Goal: Task Accomplishment & Management: Manage account settings

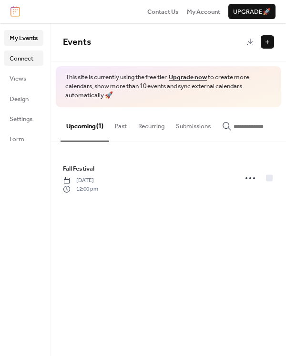
click at [25, 54] on span "Connect" at bounding box center [22, 59] width 24 height 10
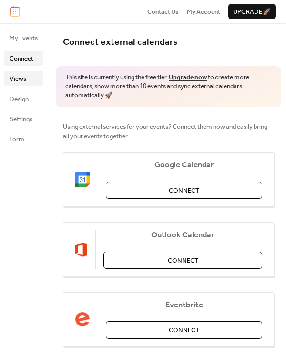
click at [23, 75] on span "Views" at bounding box center [18, 79] width 17 height 10
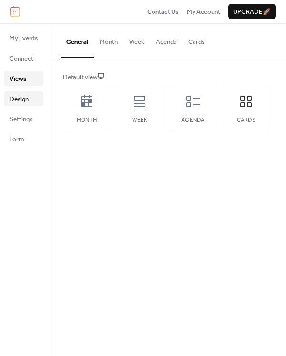
click at [25, 100] on span "Design" at bounding box center [19, 99] width 19 height 10
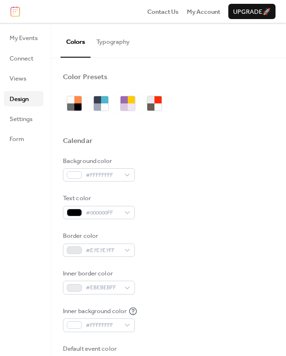
click at [103, 37] on button "Typography" at bounding box center [112, 39] width 45 height 33
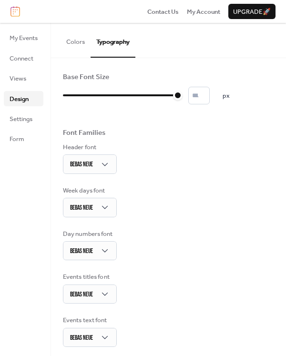
click at [76, 40] on button "Colors" at bounding box center [75, 39] width 30 height 33
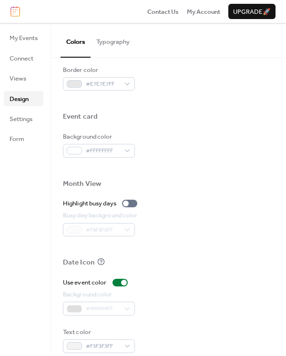
scroll to position [432, 0]
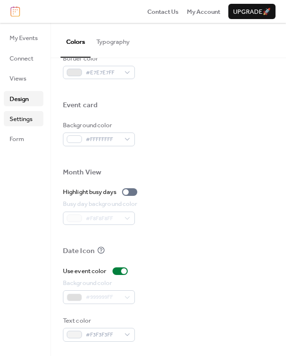
click at [26, 114] on span "Settings" at bounding box center [21, 119] width 23 height 10
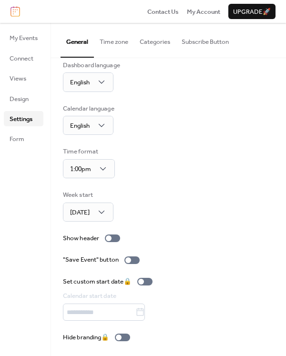
scroll to position [12, 0]
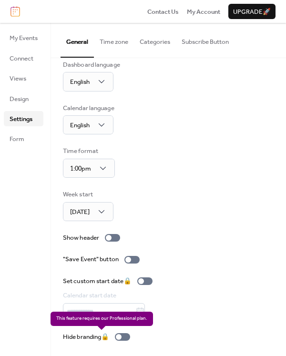
click at [124, 338] on div "Hide branding 🔒" at bounding box center [98, 337] width 71 height 10
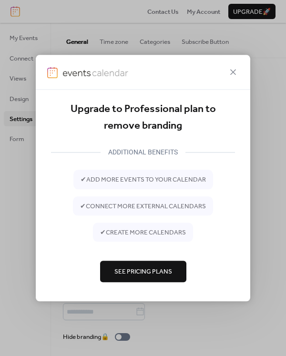
click at [176, 337] on div "Upgrade to Professional plan to remove branding ADDITIONAL BENEFITS ✔ add more …" at bounding box center [143, 178] width 286 height 356
click at [166, 269] on span "See Pricing Plans" at bounding box center [143, 272] width 58 height 10
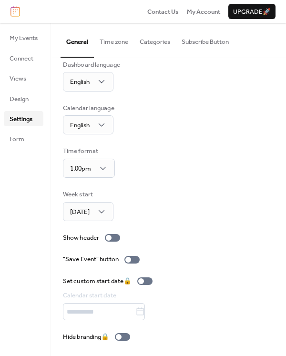
click at [206, 12] on span "My Account" at bounding box center [203, 12] width 33 height 10
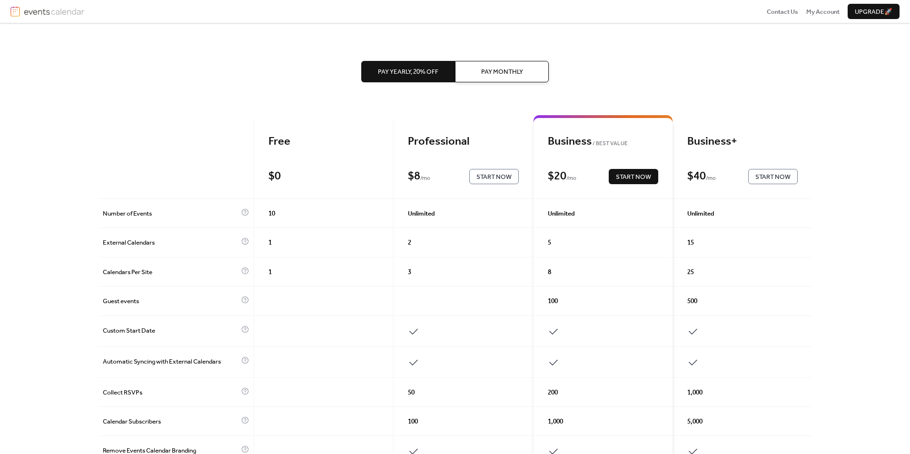
click at [502, 71] on span "Pay Monthly" at bounding box center [502, 72] width 42 height 10
click at [487, 178] on span "Start Now" at bounding box center [493, 177] width 35 height 10
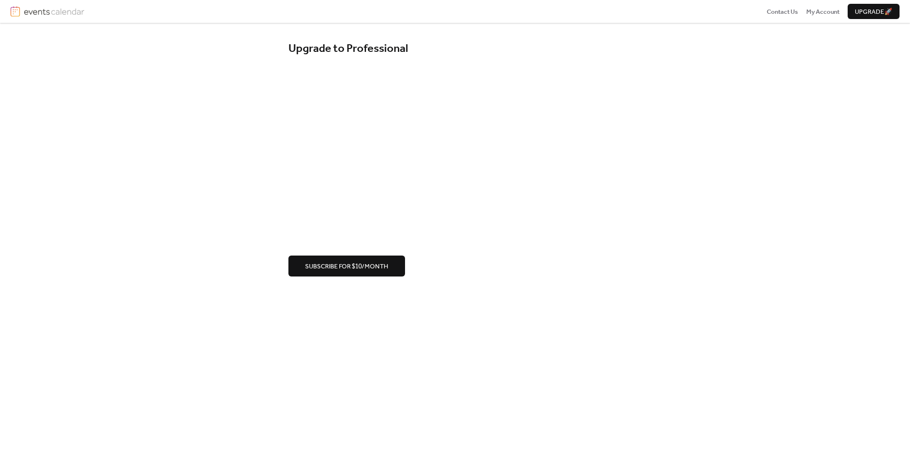
click at [445, 318] on div "Upgrade to Professional Subscribe for $10/month" at bounding box center [455, 238] width 910 height 431
click at [378, 270] on span "Subscribe for $10/month" at bounding box center [346, 267] width 83 height 10
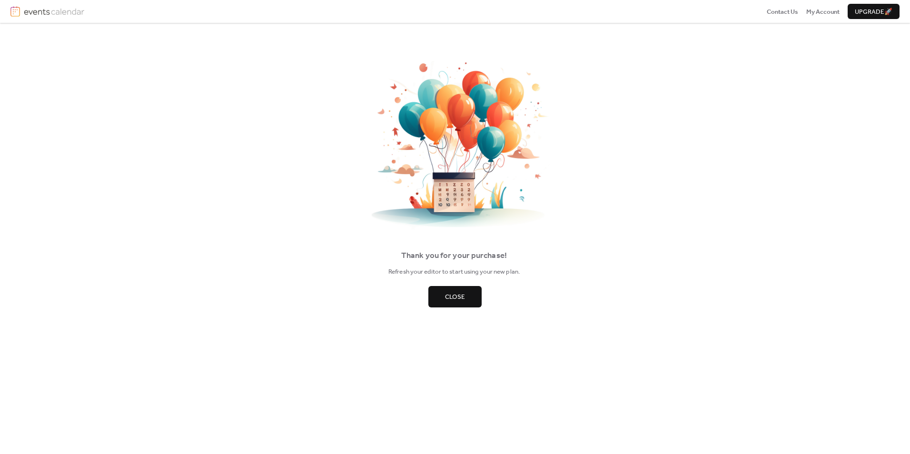
click at [471, 288] on button "Close" at bounding box center [454, 296] width 53 height 21
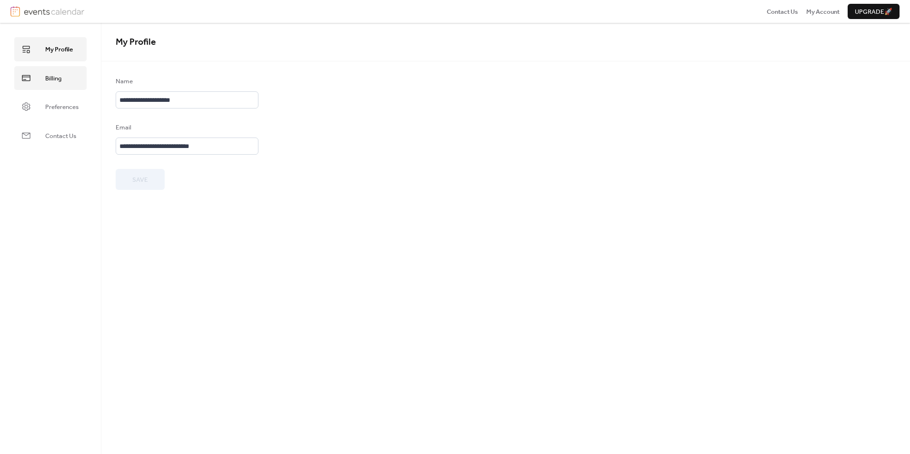
click at [59, 79] on span "Billing" at bounding box center [53, 79] width 16 height 10
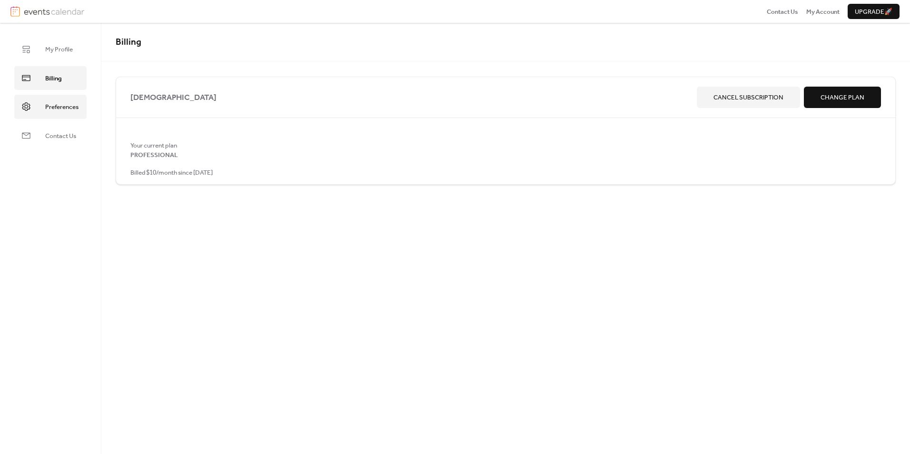
click at [59, 110] on span "Preferences" at bounding box center [61, 107] width 33 height 10
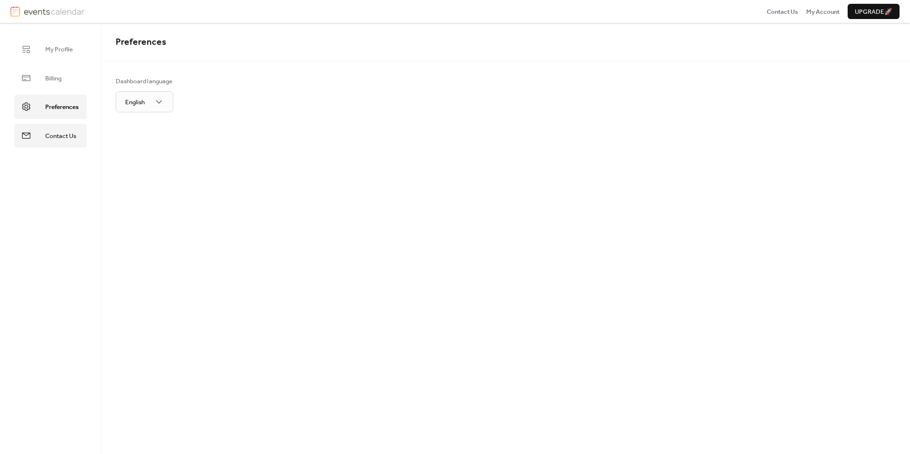
click at [57, 137] on span "Contact Us" at bounding box center [60, 136] width 31 height 10
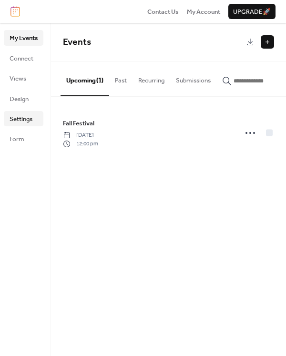
click at [25, 122] on span "Settings" at bounding box center [21, 119] width 23 height 10
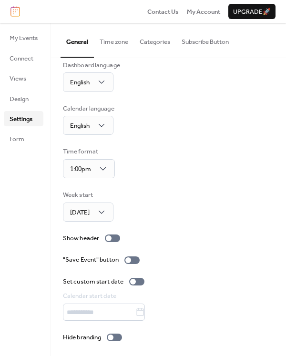
scroll to position [12, 0]
click at [113, 335] on div at bounding box center [111, 337] width 6 height 6
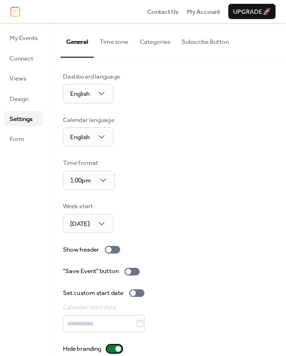
scroll to position [0, 0]
click at [25, 142] on link "Form" at bounding box center [24, 138] width 40 height 15
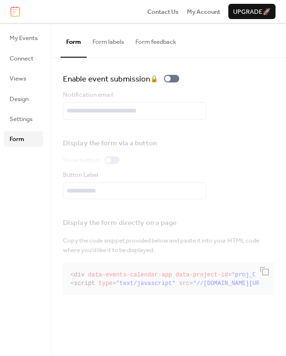
click at [115, 40] on button "Form labels" at bounding box center [108, 39] width 43 height 33
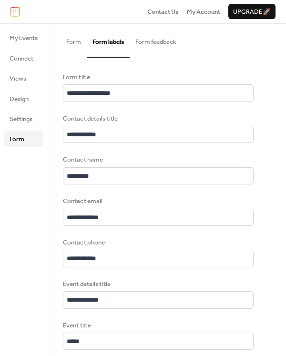
click at [149, 39] on button "Form feedback" at bounding box center [155, 39] width 52 height 33
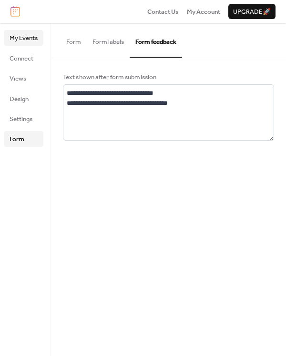
click at [22, 43] on span "My Events" at bounding box center [24, 38] width 28 height 10
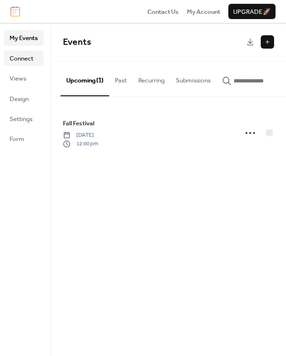
click at [22, 60] on span "Connect" at bounding box center [22, 59] width 24 height 10
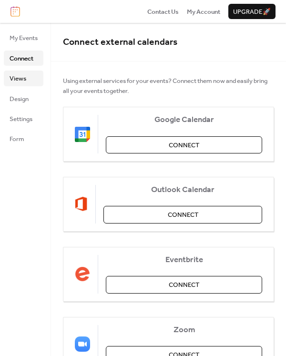
click at [20, 83] on span "Views" at bounding box center [18, 79] width 17 height 10
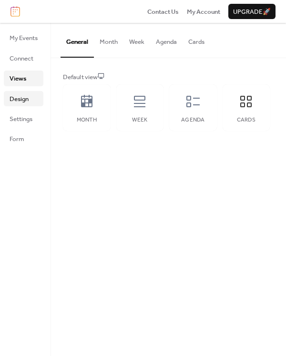
click at [20, 99] on span "Design" at bounding box center [19, 99] width 19 height 10
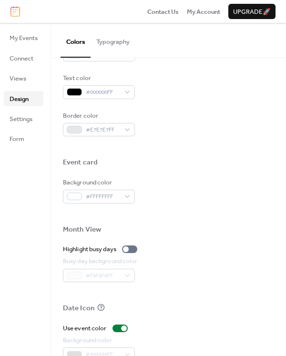
scroll to position [432, 0]
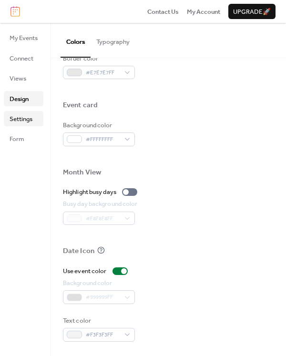
click at [29, 118] on span "Settings" at bounding box center [21, 119] width 23 height 10
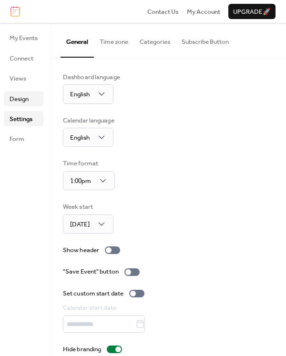
click at [33, 103] on link "Design" at bounding box center [24, 98] width 40 height 15
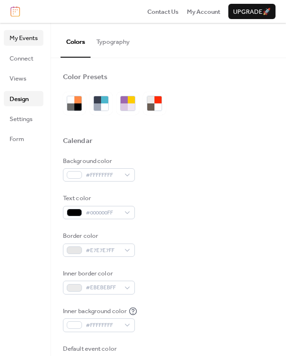
click at [28, 40] on span "My Events" at bounding box center [24, 38] width 28 height 10
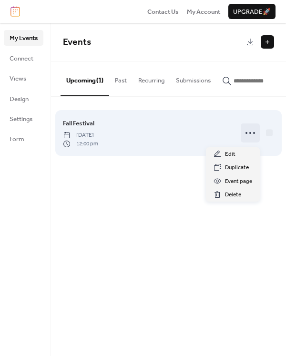
click at [247, 133] on icon at bounding box center [249, 132] width 15 height 15
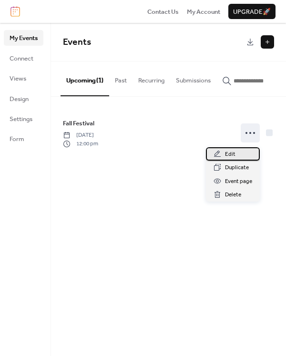
click at [247, 152] on div "Edit" at bounding box center [233, 153] width 54 height 13
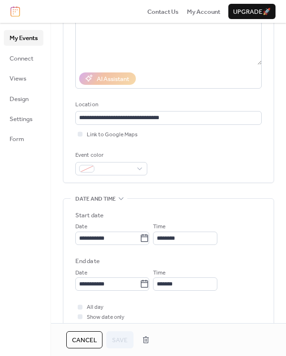
scroll to position [190, 0]
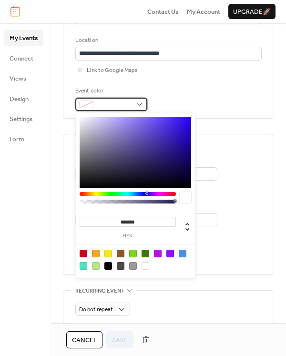
click at [140, 109] on div at bounding box center [111, 104] width 72 height 13
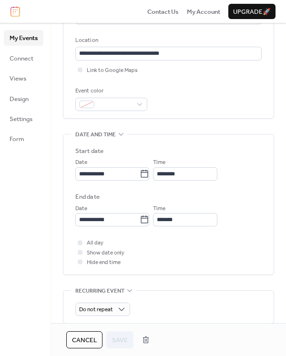
click at [208, 199] on label "End date" at bounding box center [168, 197] width 186 height 10
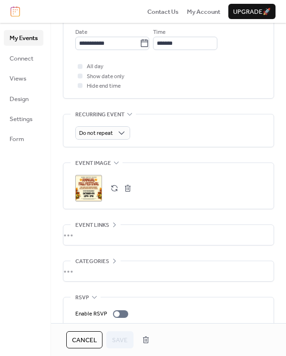
scroll to position [401, 0]
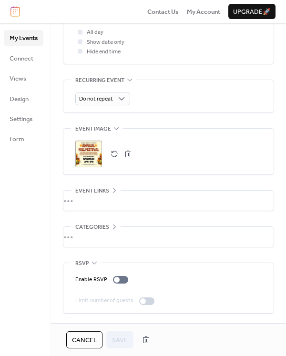
click at [81, 201] on div "•••" at bounding box center [168, 200] width 210 height 20
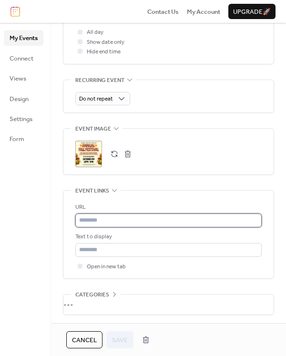
click at [104, 219] on input "text" at bounding box center [168, 219] width 186 height 13
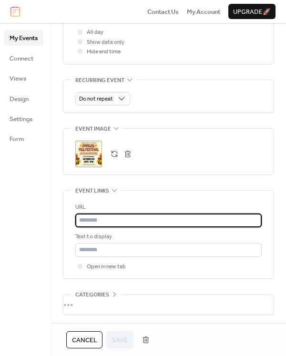
click at [92, 218] on input "text" at bounding box center [168, 219] width 186 height 13
paste input "**********"
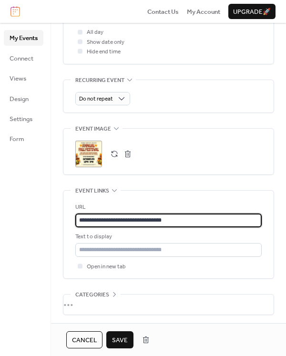
type input "**********"
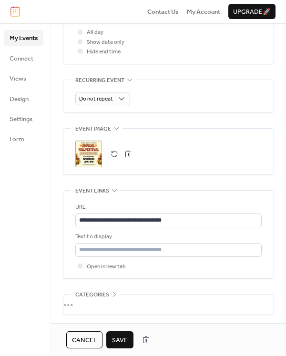
click at [119, 337] on span "Save" at bounding box center [120, 340] width 16 height 10
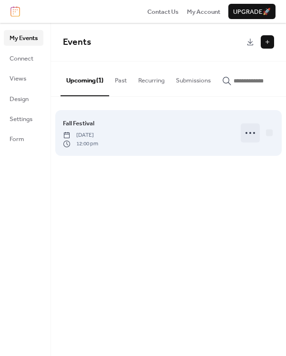
click at [247, 136] on icon at bounding box center [249, 132] width 15 height 15
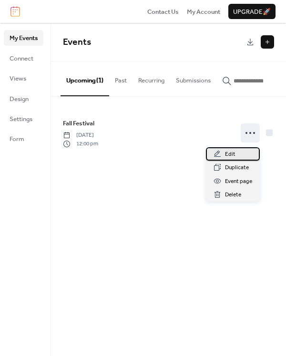
click at [230, 154] on span "Edit" at bounding box center [230, 154] width 10 height 10
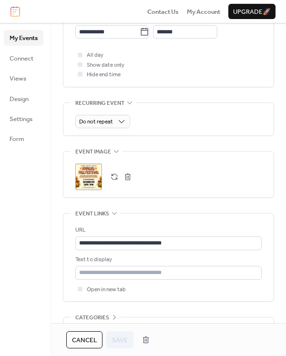
scroll to position [381, 0]
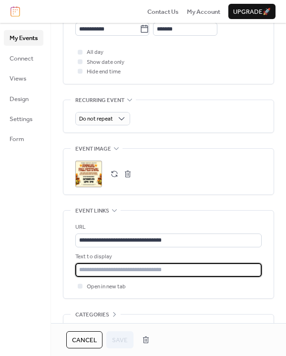
click at [126, 267] on input "text" at bounding box center [168, 269] width 186 height 13
type input "*"
type input "**********"
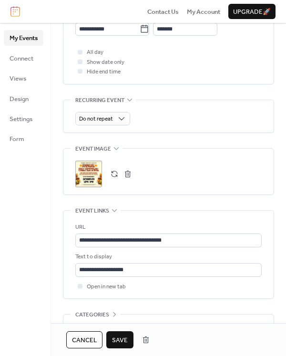
click at [123, 336] on span "Save" at bounding box center [120, 340] width 16 height 10
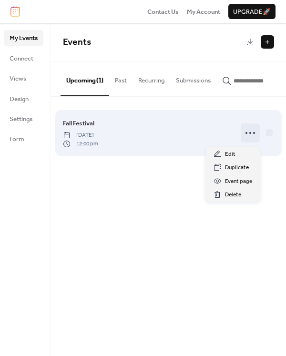
click at [250, 137] on icon at bounding box center [249, 132] width 15 height 15
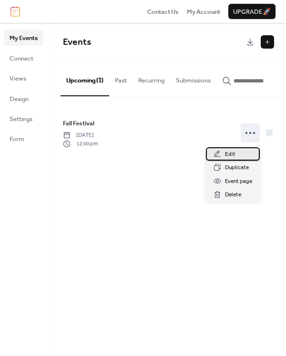
click at [228, 150] on span "Edit" at bounding box center [230, 154] width 10 height 10
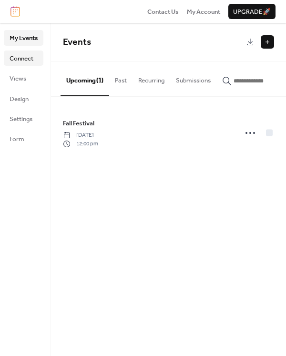
click at [24, 61] on span "Connect" at bounding box center [22, 59] width 24 height 10
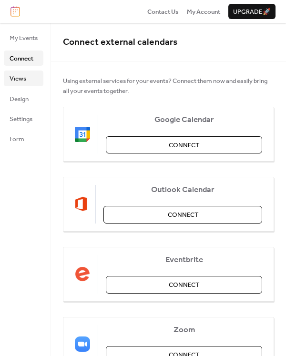
click at [22, 79] on span "Views" at bounding box center [18, 79] width 17 height 10
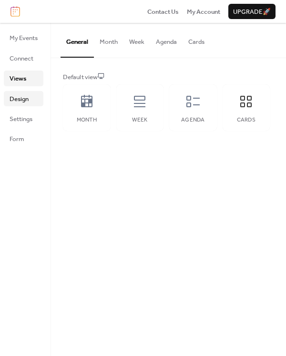
click at [21, 104] on span "Design" at bounding box center [19, 99] width 19 height 10
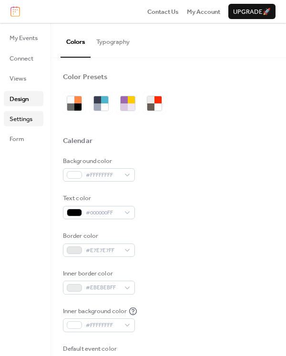
click at [20, 117] on span "Settings" at bounding box center [21, 119] width 23 height 10
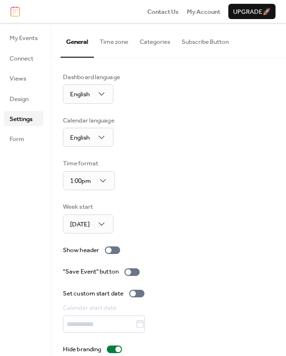
click at [153, 43] on button "Categories" at bounding box center [155, 39] width 42 height 33
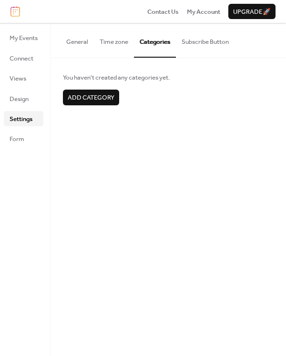
click at [192, 42] on button "Subscribe Button" at bounding box center [205, 39] width 59 height 33
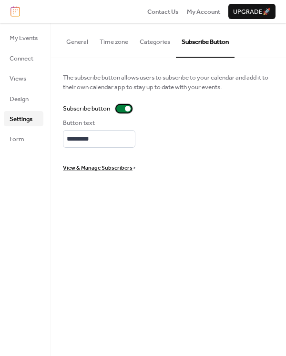
click at [125, 109] on div at bounding box center [123, 109] width 15 height 8
